Goal: Task Accomplishment & Management: Use online tool/utility

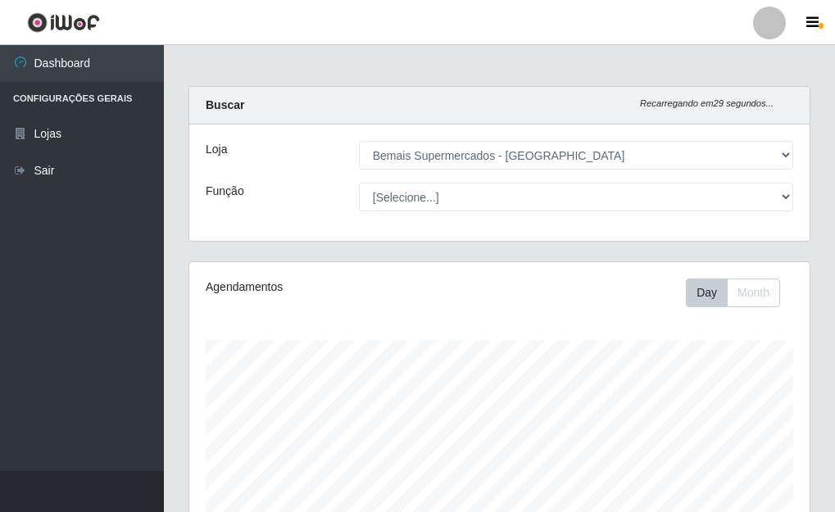
select select "249"
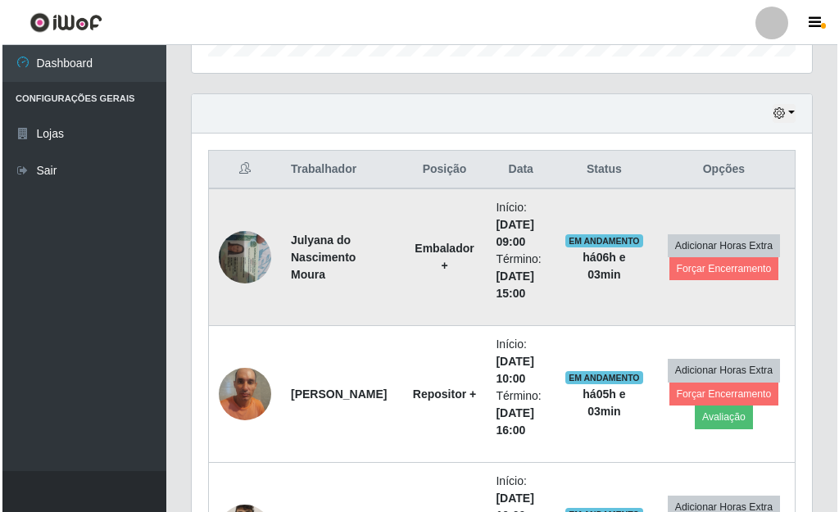
scroll to position [340, 620]
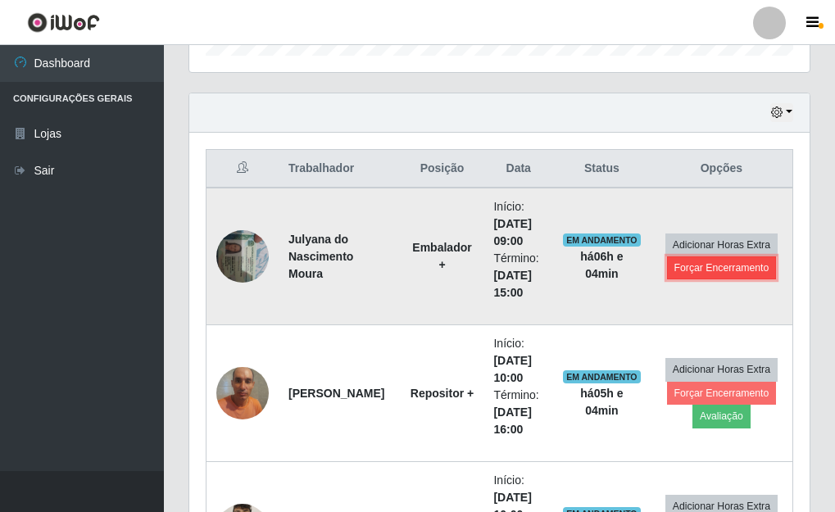
click at [717, 274] on button "Forçar Encerramento" at bounding box center [722, 267] width 110 height 23
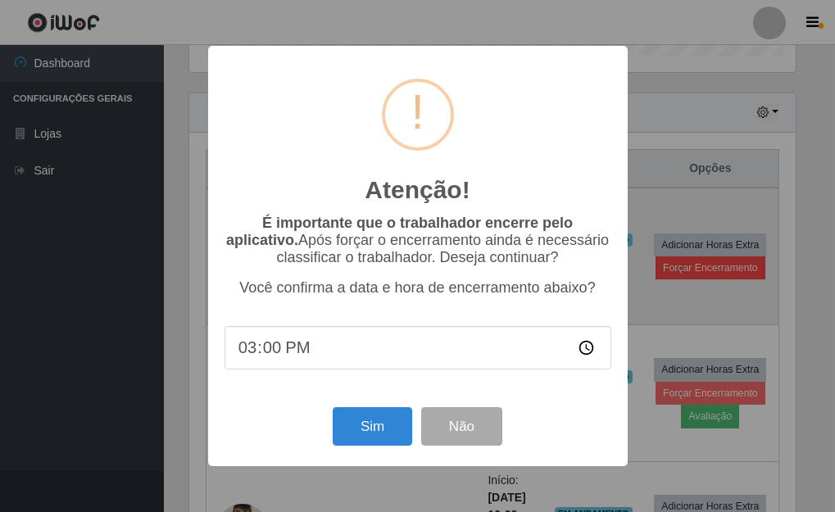
scroll to position [340, 610]
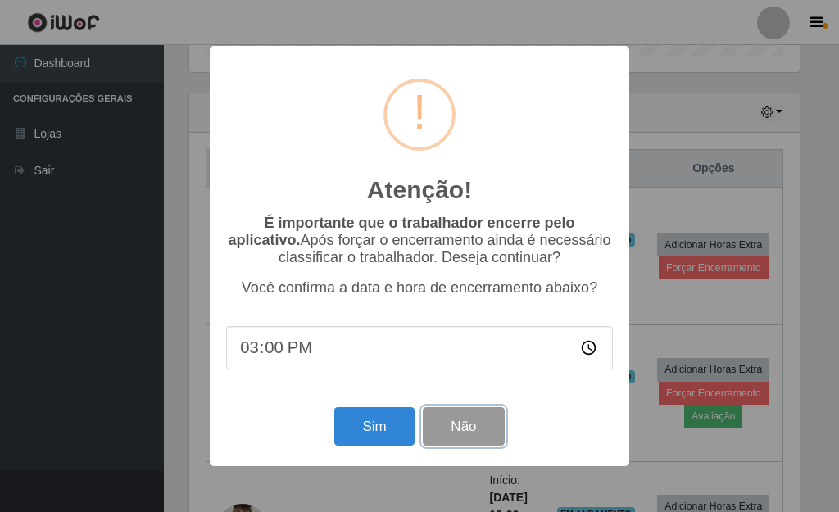
click at [473, 423] on button "Não" at bounding box center [463, 426] width 81 height 38
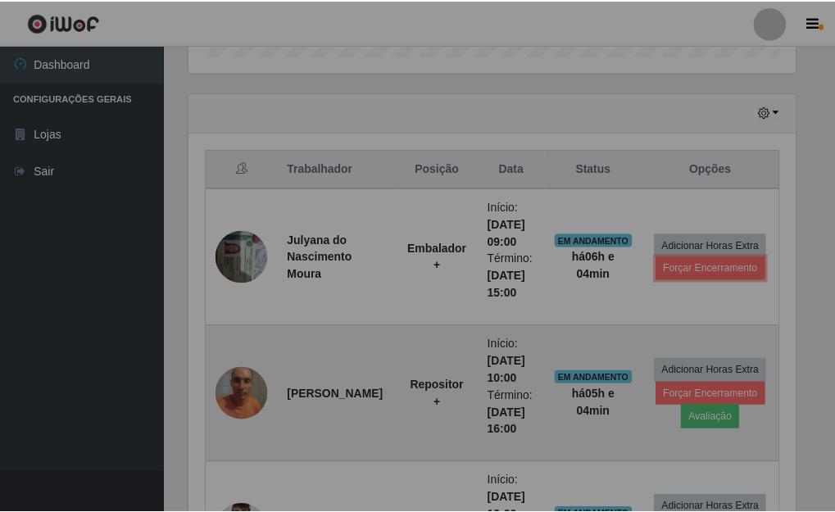
scroll to position [340, 620]
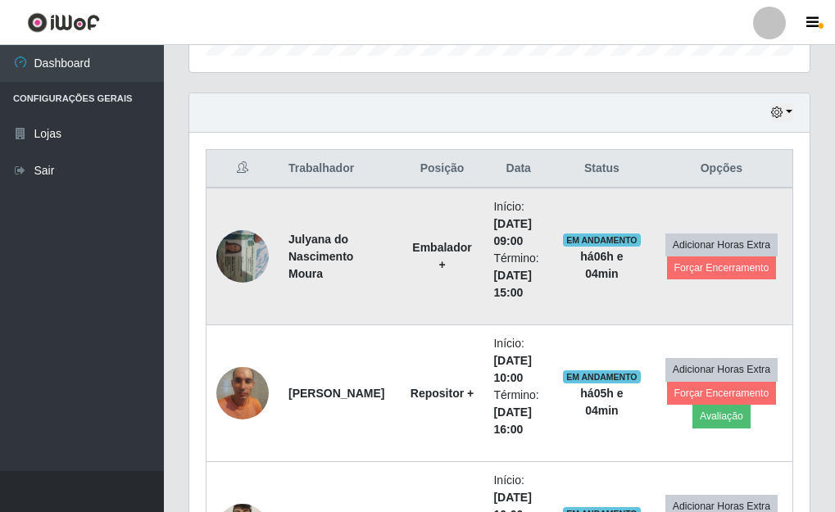
click at [243, 265] on img at bounding box center [242, 256] width 52 height 70
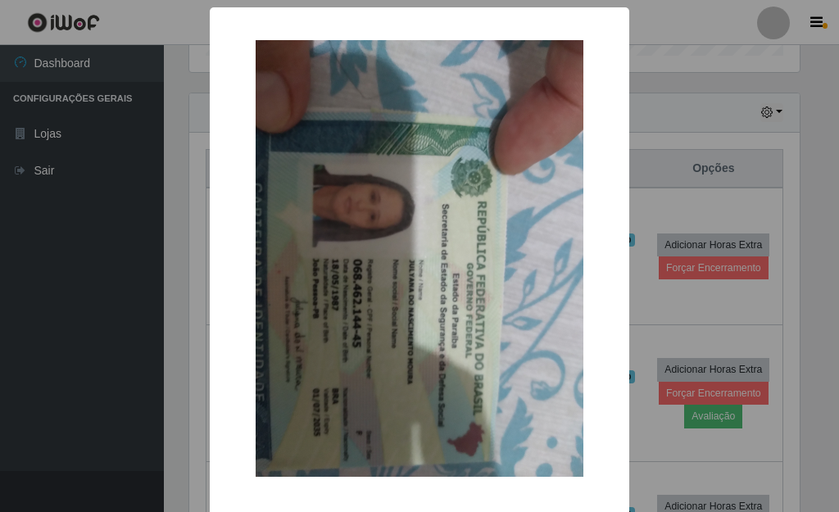
click at [95, 264] on div "× OK Cancel" at bounding box center [419, 256] width 839 height 512
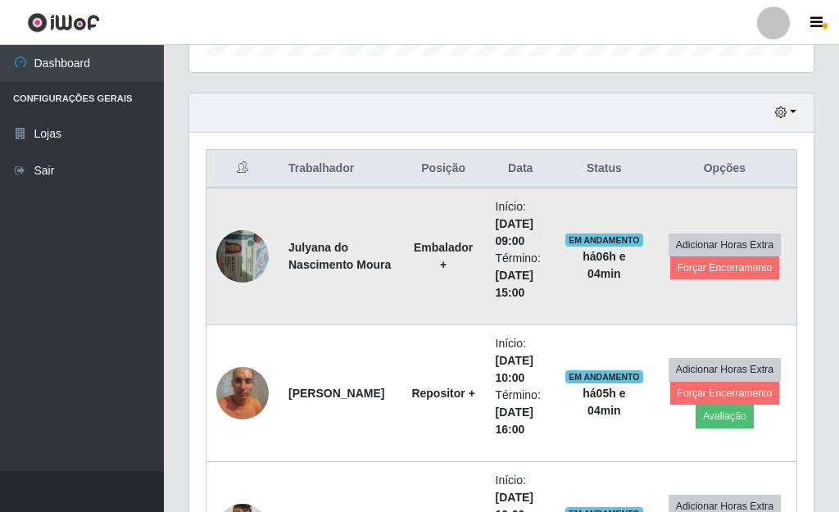
scroll to position [340, 620]
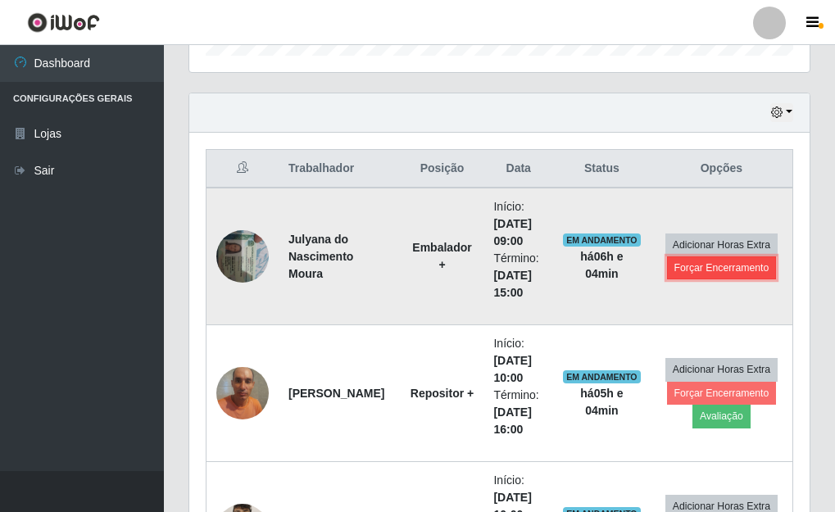
click at [694, 271] on button "Forçar Encerramento" at bounding box center [722, 267] width 110 height 23
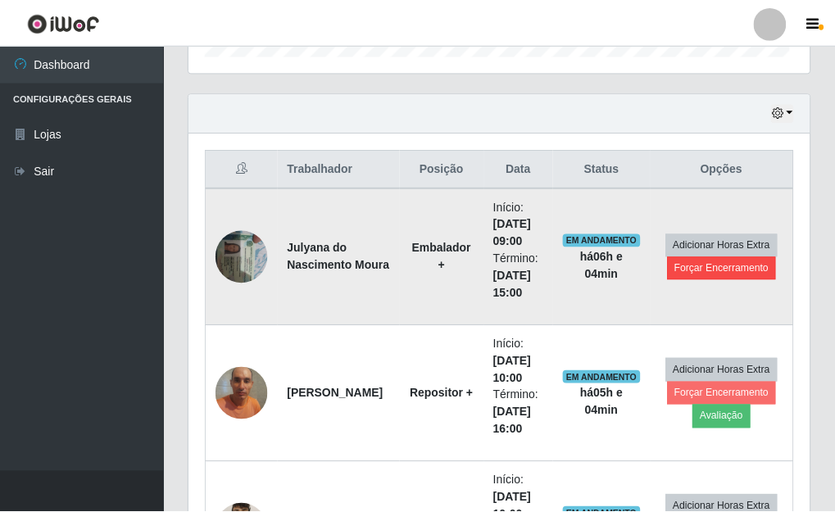
scroll to position [340, 610]
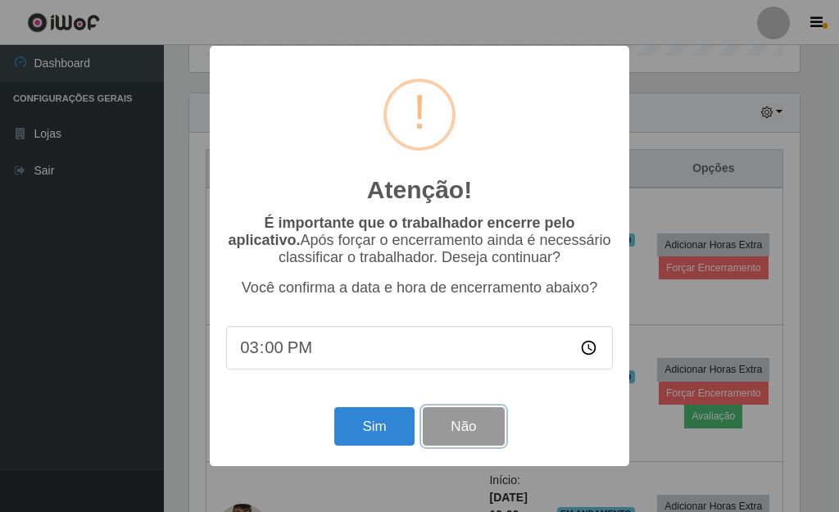
click at [464, 425] on button "Não" at bounding box center [463, 426] width 81 height 38
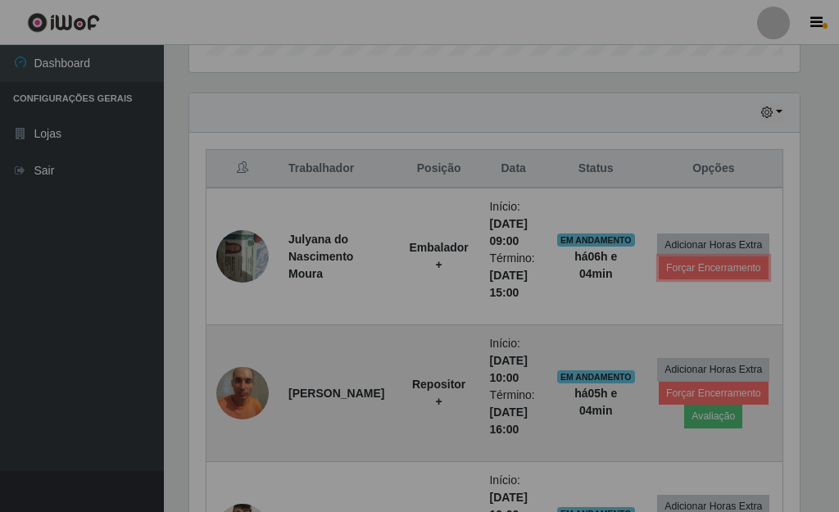
scroll to position [340, 620]
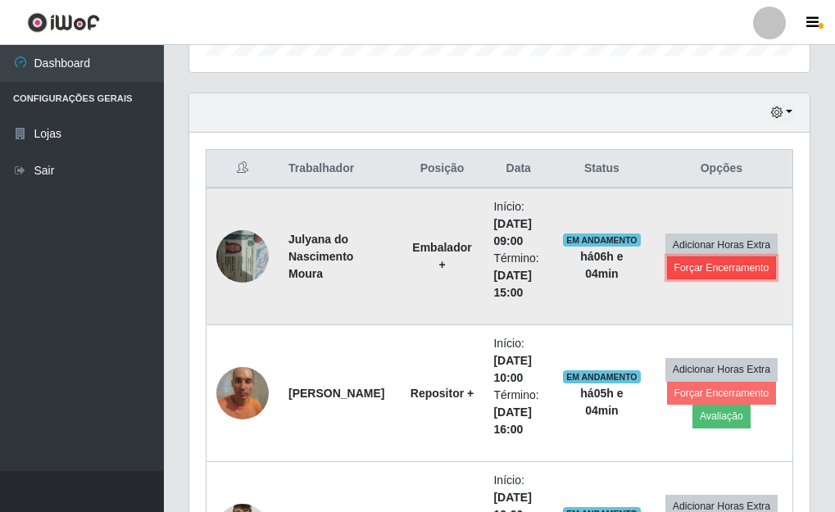
click at [710, 277] on button "Forçar Encerramento" at bounding box center [722, 267] width 110 height 23
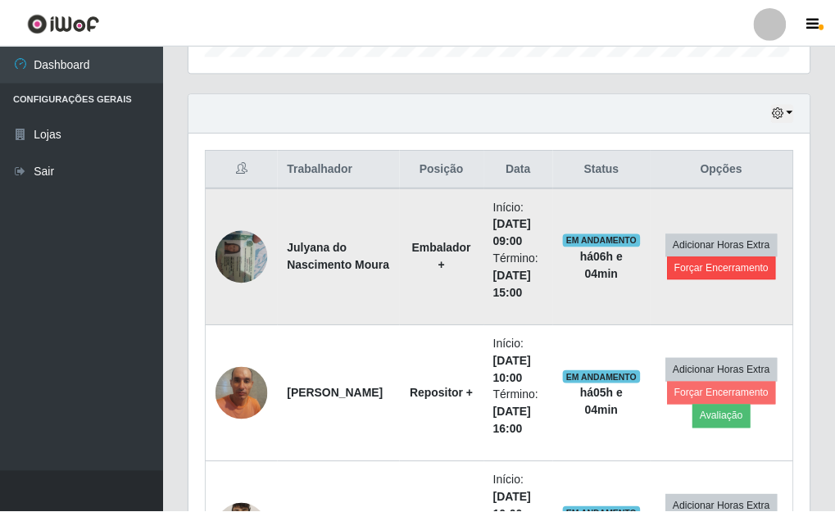
scroll to position [340, 610]
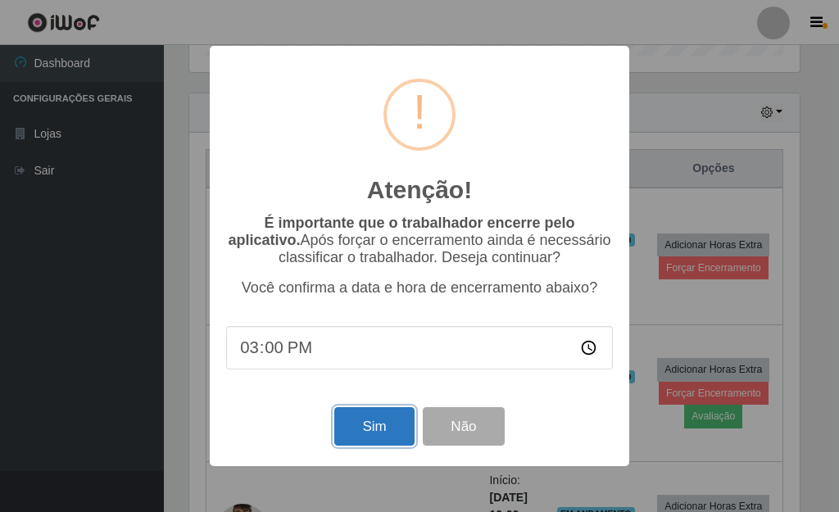
click at [366, 422] on button "Sim" at bounding box center [373, 426] width 79 height 38
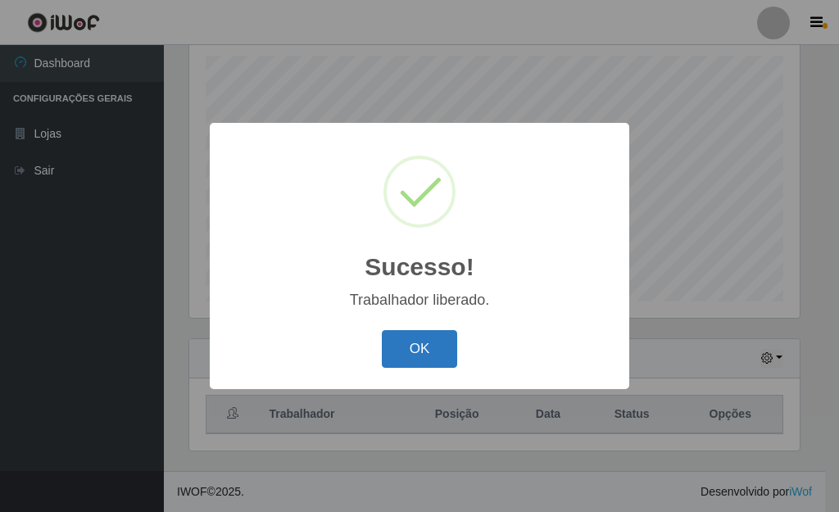
click at [411, 341] on button "OK" at bounding box center [420, 349] width 76 height 38
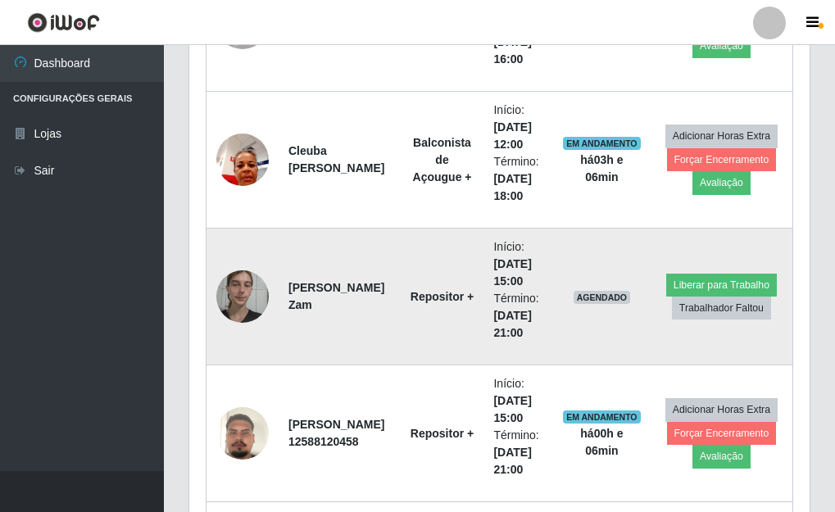
scroll to position [1185, 0]
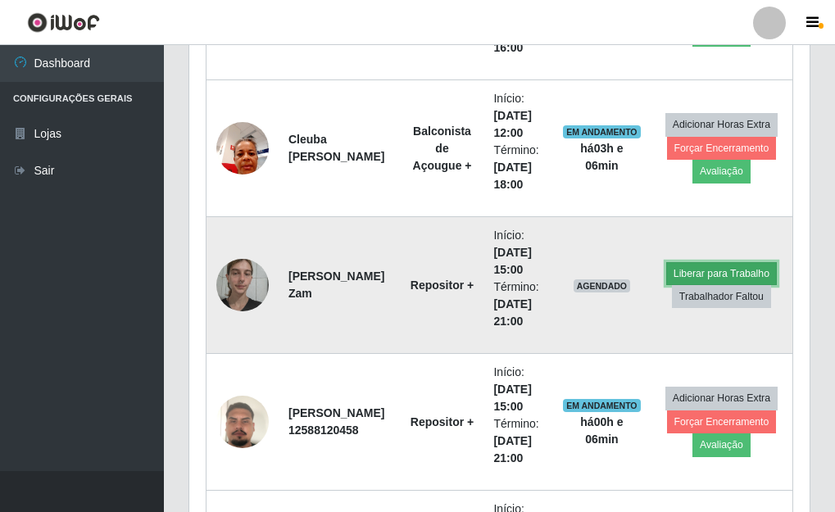
click at [721, 277] on button "Liberar para Trabalho" at bounding box center [721, 273] width 111 height 23
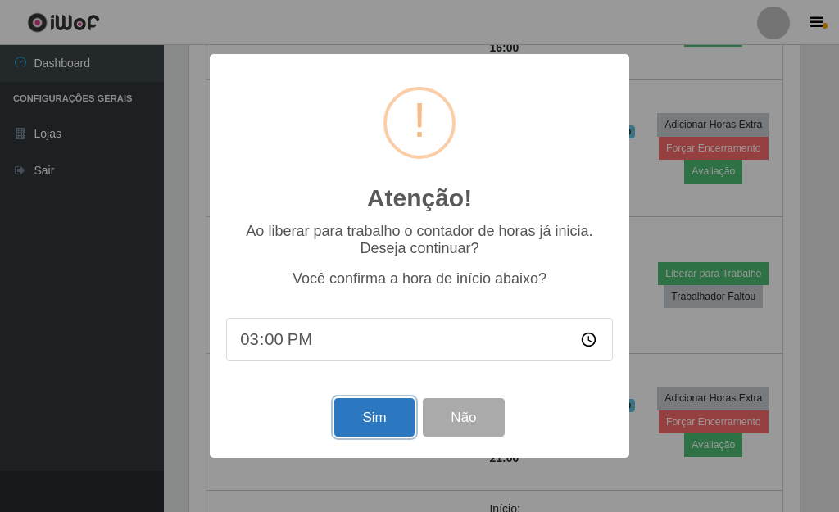
click at [370, 424] on button "Sim" at bounding box center [373, 417] width 79 height 38
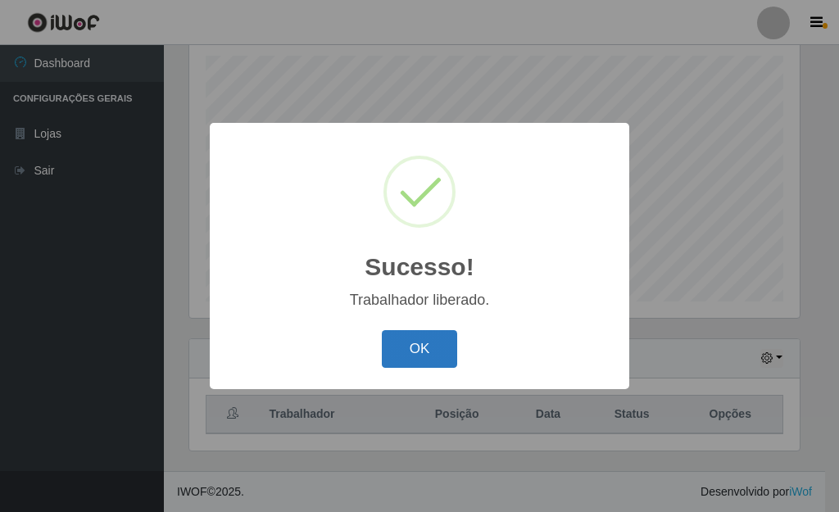
click at [418, 360] on button "OK" at bounding box center [420, 349] width 76 height 38
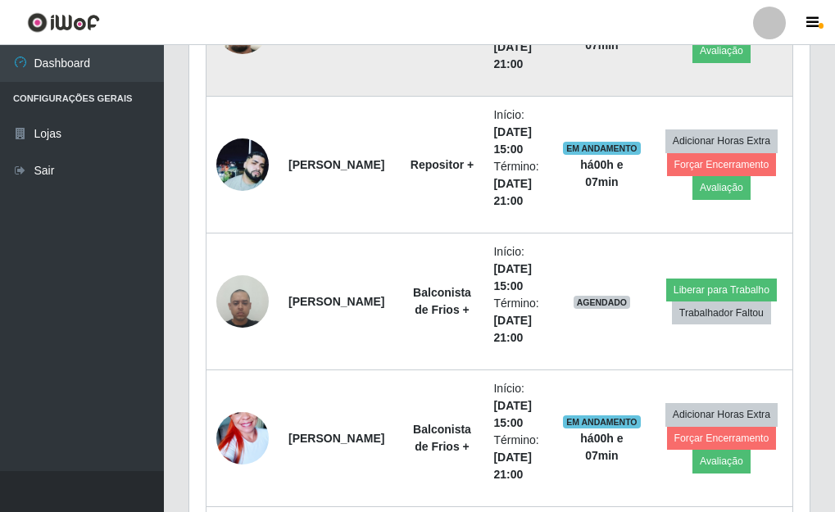
scroll to position [1677, 0]
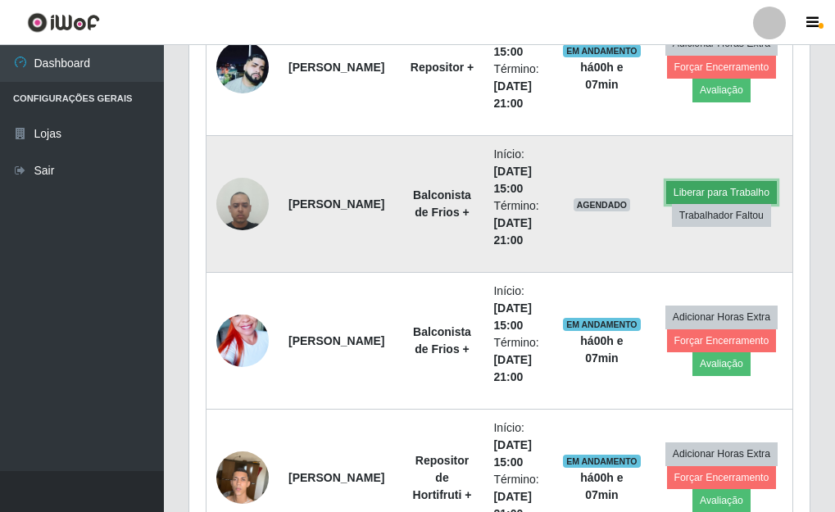
click at [708, 192] on button "Liberar para Trabalho" at bounding box center [721, 192] width 111 height 23
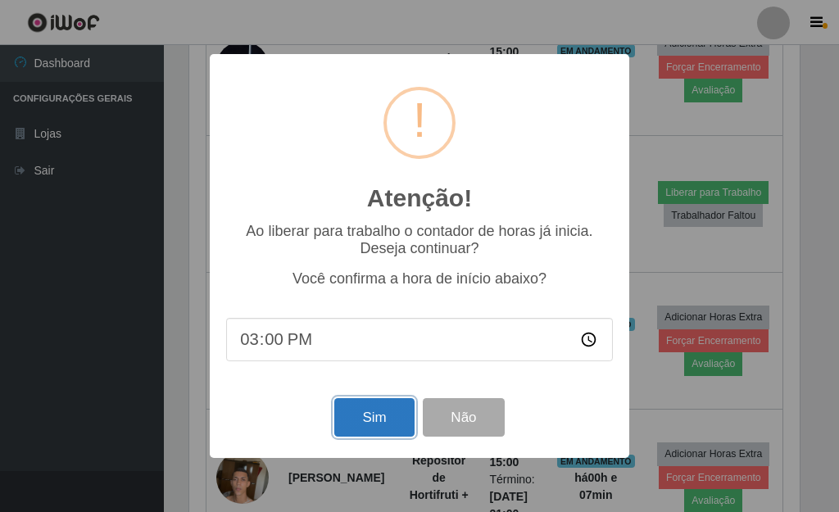
click at [357, 413] on button "Sim" at bounding box center [373, 417] width 79 height 38
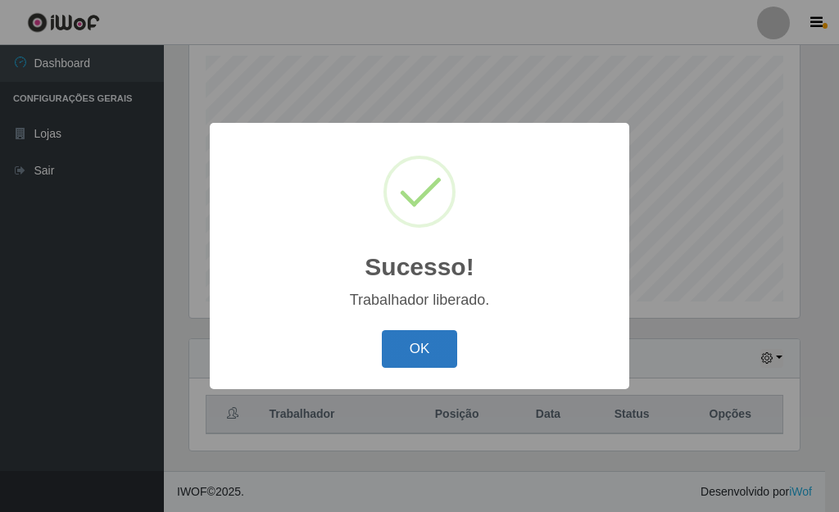
click at [425, 355] on button "OK" at bounding box center [420, 349] width 76 height 38
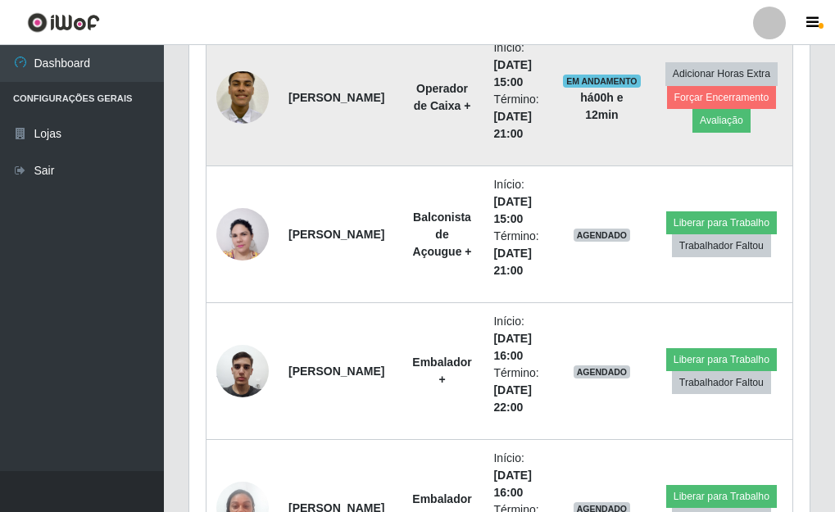
scroll to position [2496, 0]
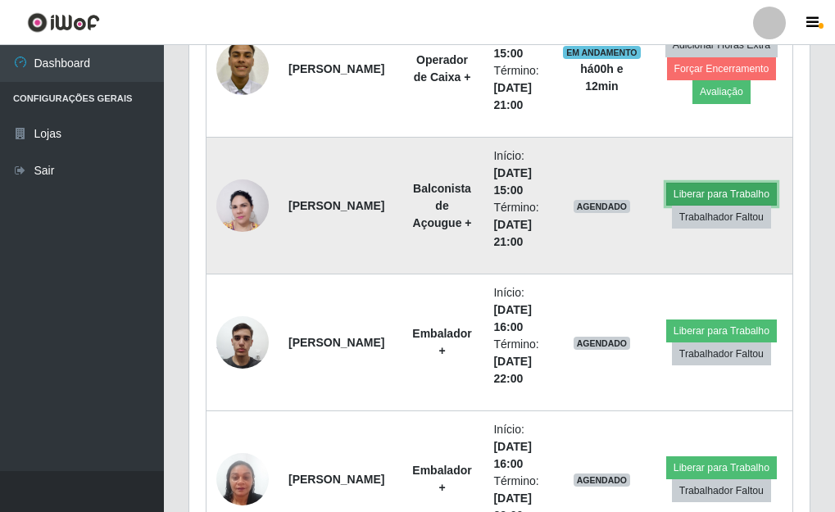
click at [746, 185] on button "Liberar para Trabalho" at bounding box center [721, 194] width 111 height 23
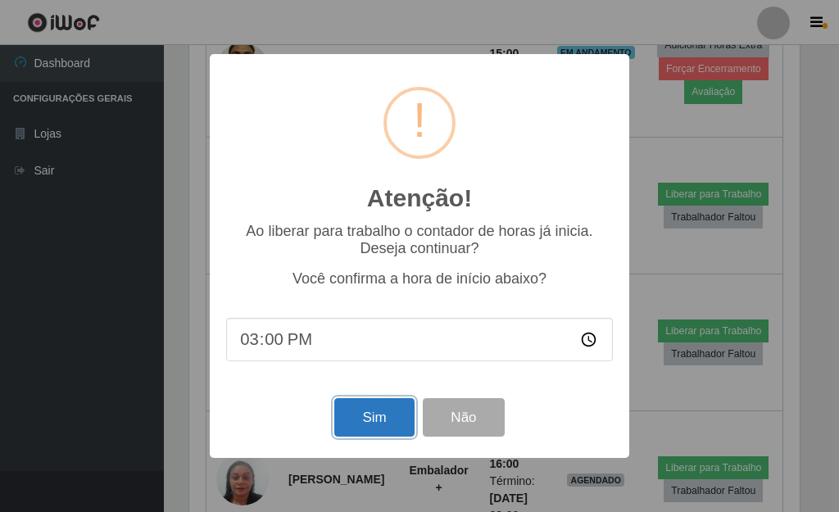
click at [370, 418] on button "Sim" at bounding box center [373, 417] width 79 height 38
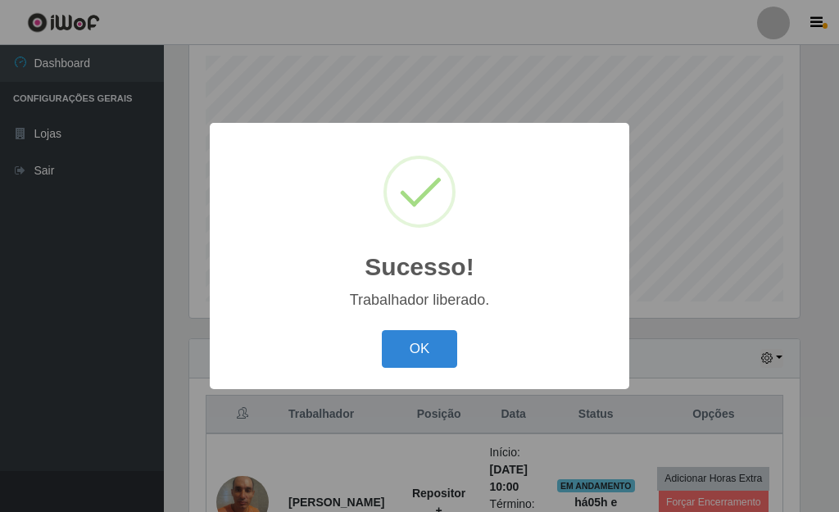
click at [382, 330] on button "OK" at bounding box center [420, 349] width 76 height 38
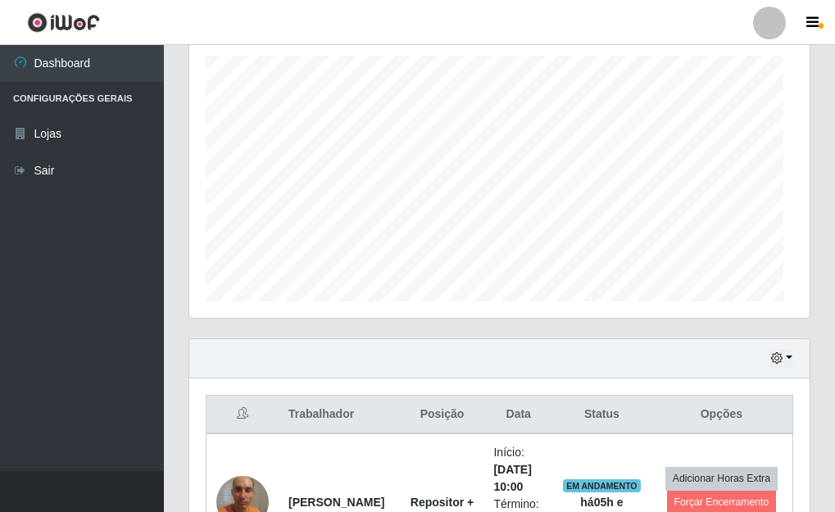
scroll to position [0, 0]
